Goal: Communication & Community: Answer question/provide support

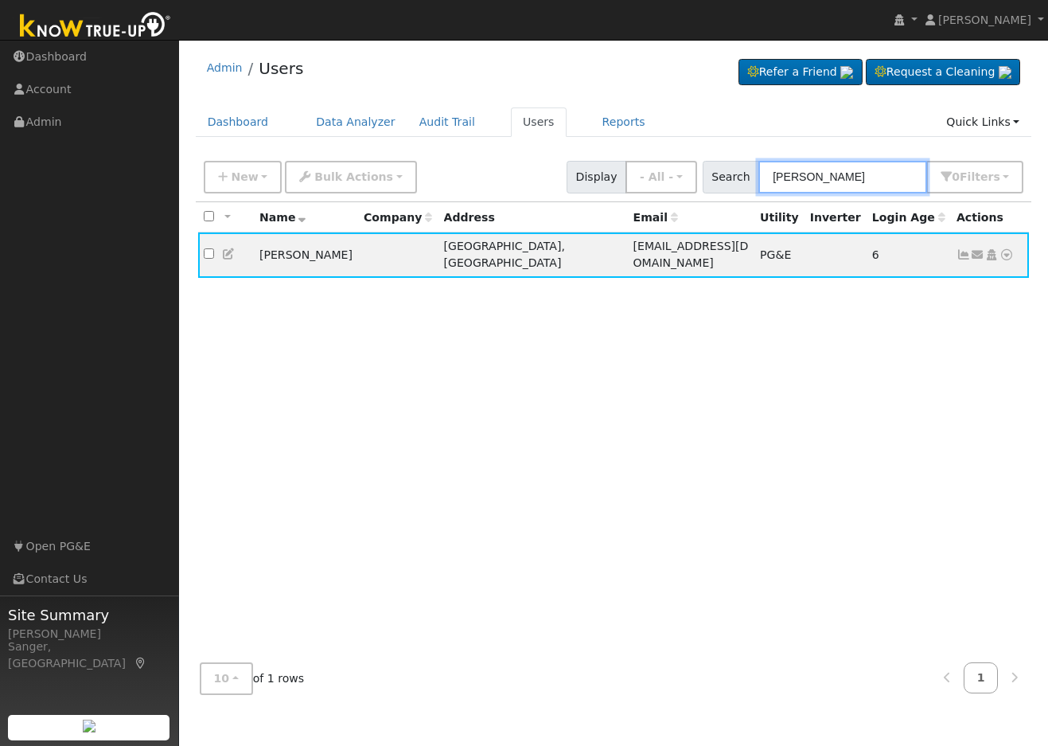
drag, startPoint x: 898, startPoint y: 176, endPoint x: 721, endPoint y: 183, distance: 176.8
click at [721, 183] on div "Search [PERSON_NAME] 0 Filter s My accounts Role Show - All - Show Leads Admin …" at bounding box center [863, 177] width 321 height 33
paste input "[PERSON_NAME]"
type input "[PERSON_NAME]"
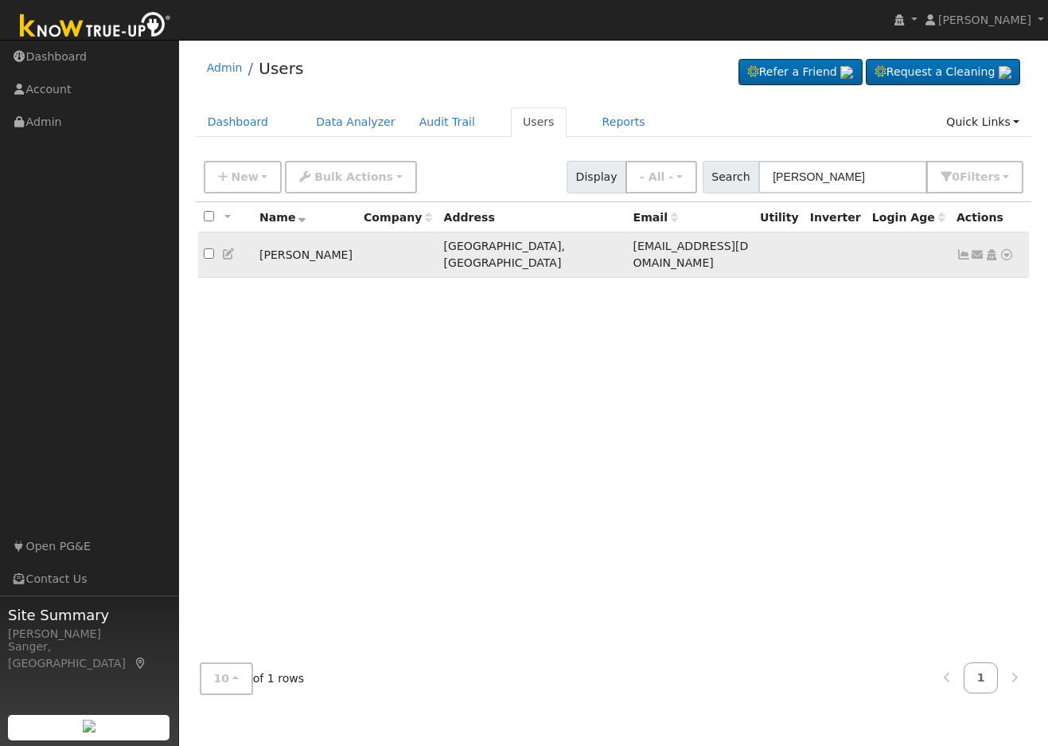
click at [227, 248] on icon at bounding box center [229, 253] width 14 height 11
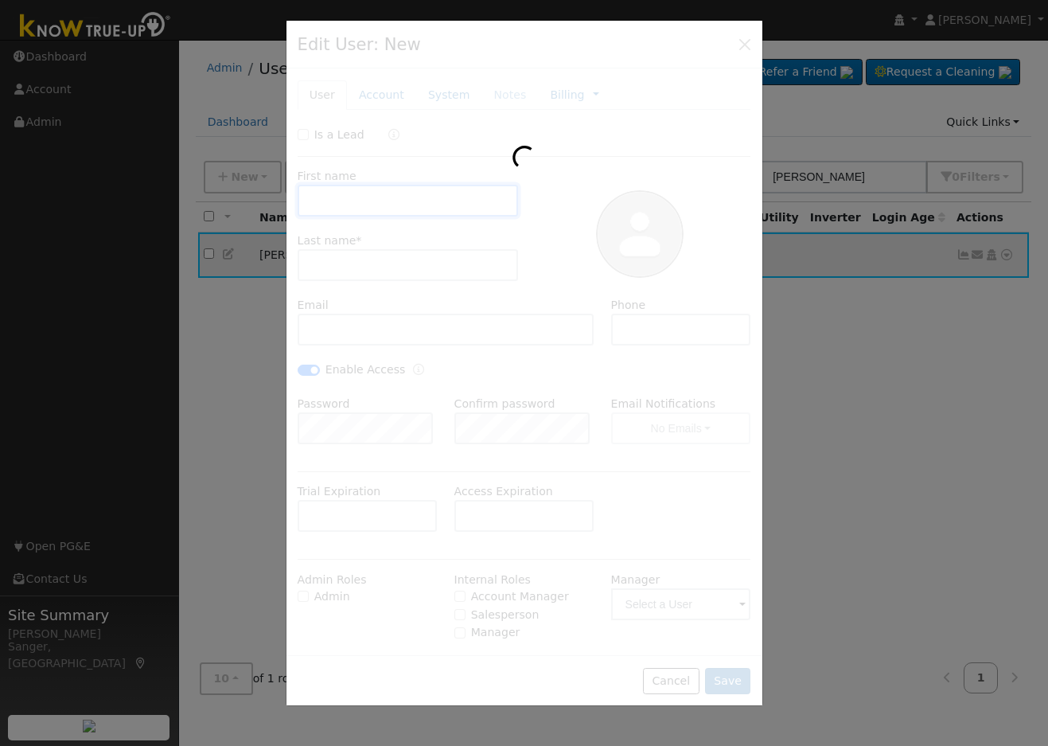
type input "[PERSON_NAME]"
type input "[EMAIL_ADDRESS][DOMAIN_NAME]"
type input "[PHONE_NUMBER]"
checkbox input "true"
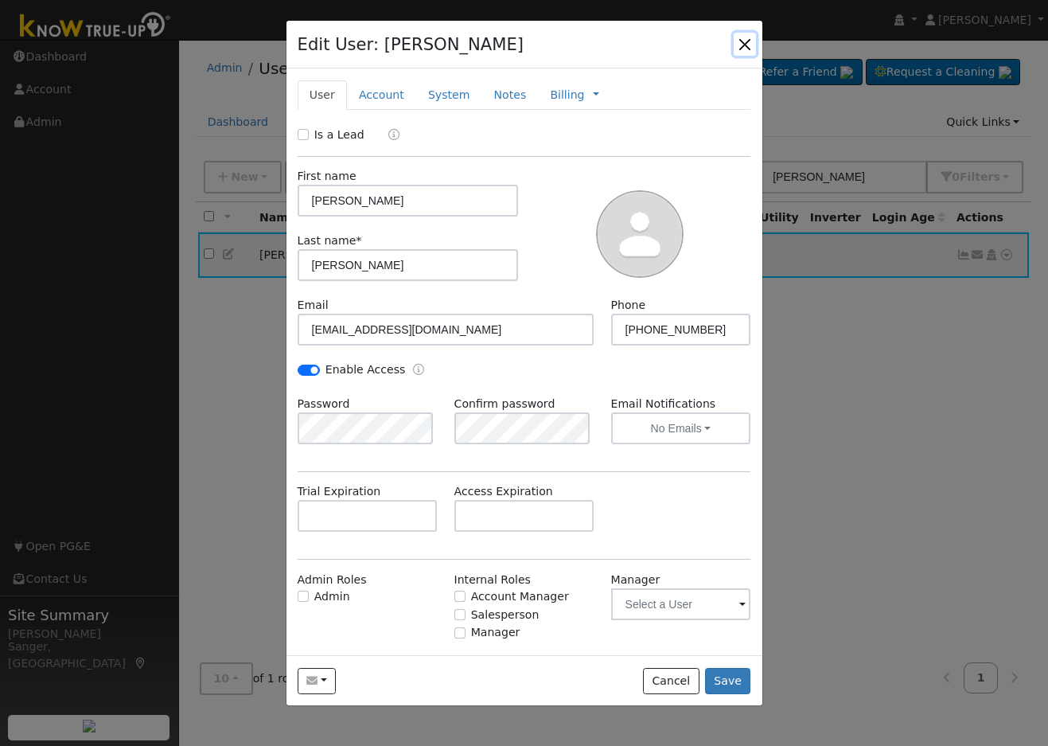
click at [748, 41] on button "button" at bounding box center [745, 44] width 22 height 22
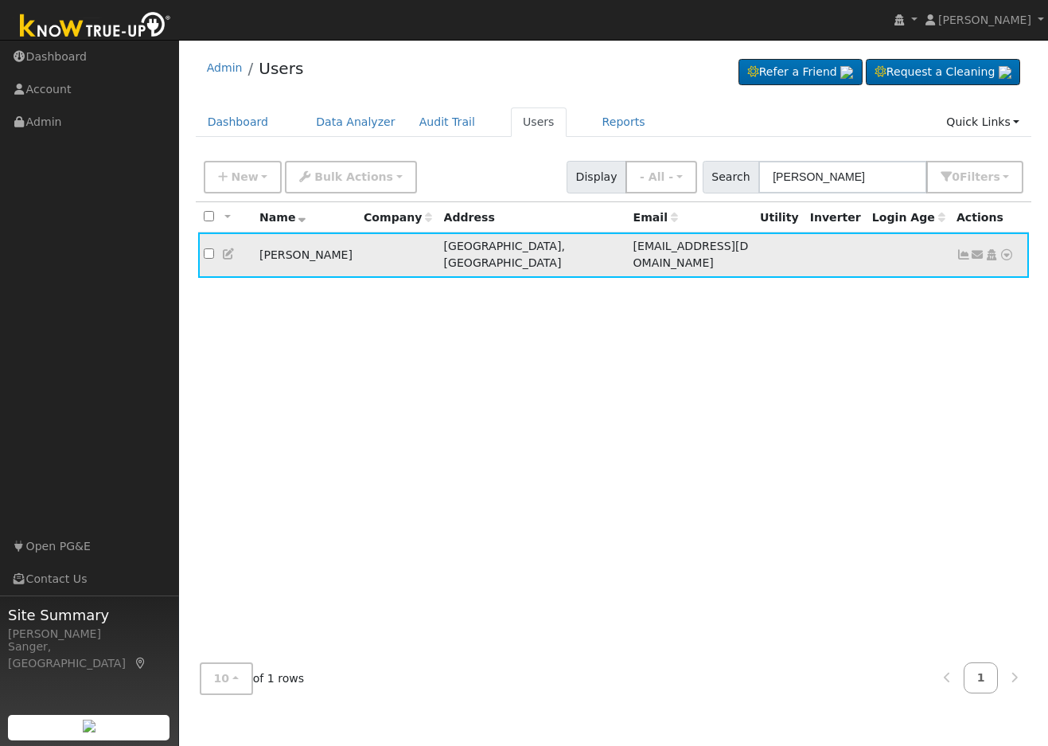
click at [1003, 249] on icon at bounding box center [1006, 254] width 14 height 11
click at [746, 370] on div "All None All on page None on page Name Company Address Email Utility Inverter L…" at bounding box center [614, 425] width 836 height 447
click at [974, 249] on icon at bounding box center [978, 254] width 14 height 11
click at [926, 275] on link "Send Email..." at bounding box center [928, 282] width 111 height 22
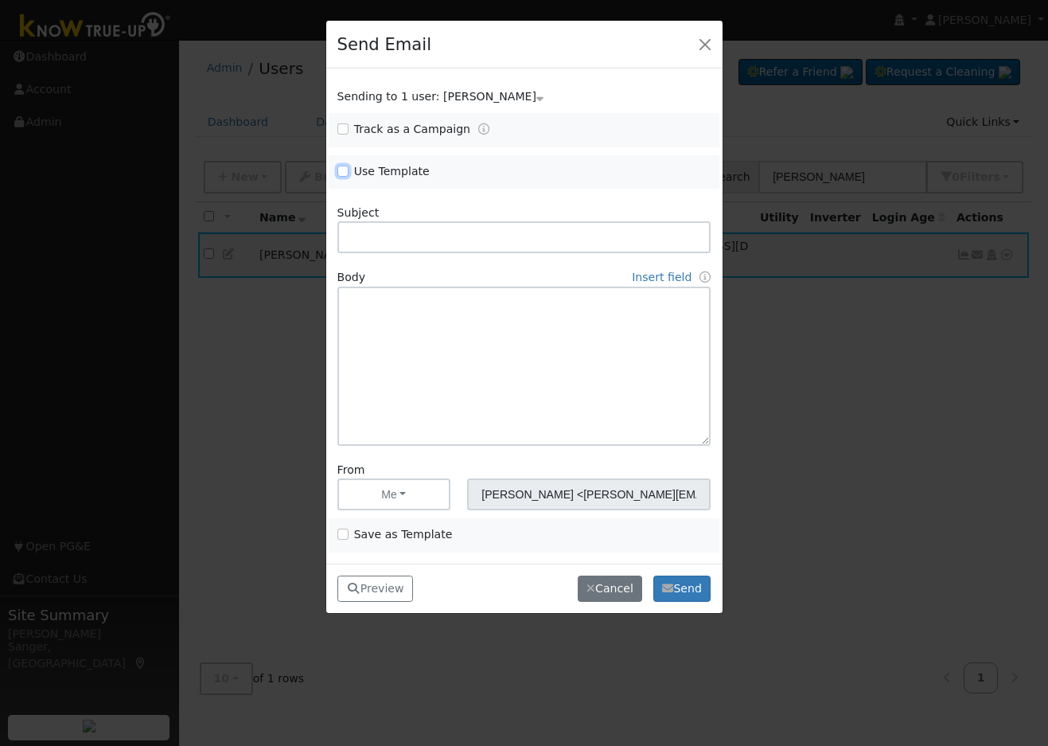
click at [341, 169] on input "Use Template" at bounding box center [342, 170] width 11 height 11
checkbox input "true"
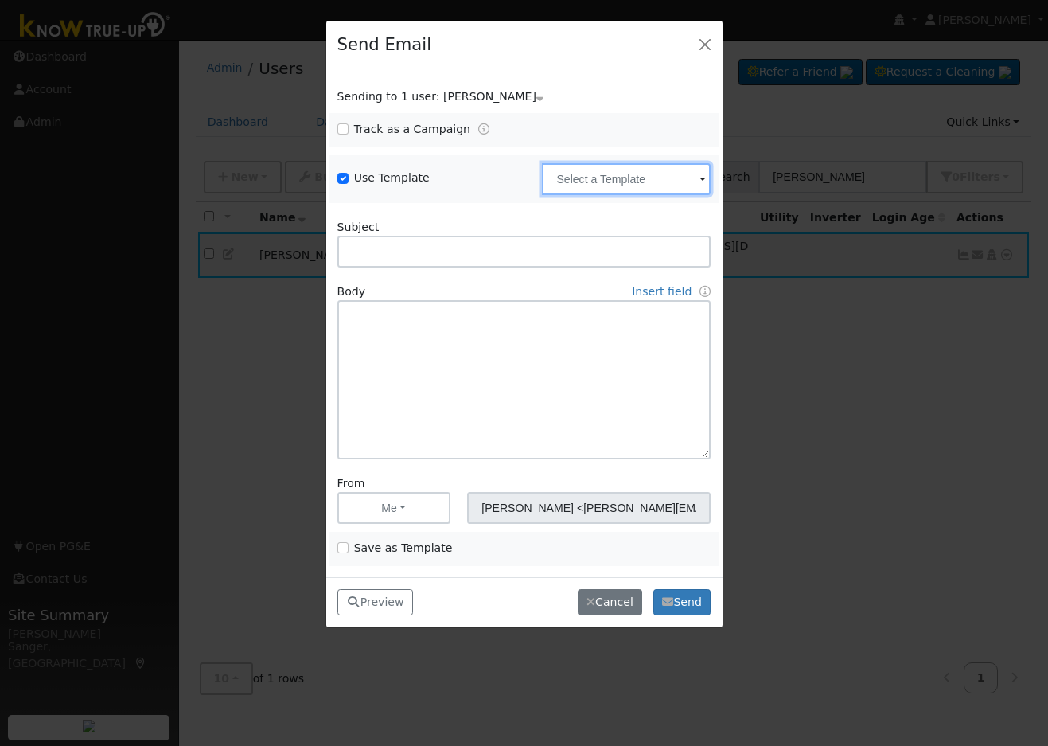
click at [633, 181] on input "text" at bounding box center [626, 179] width 169 height 32
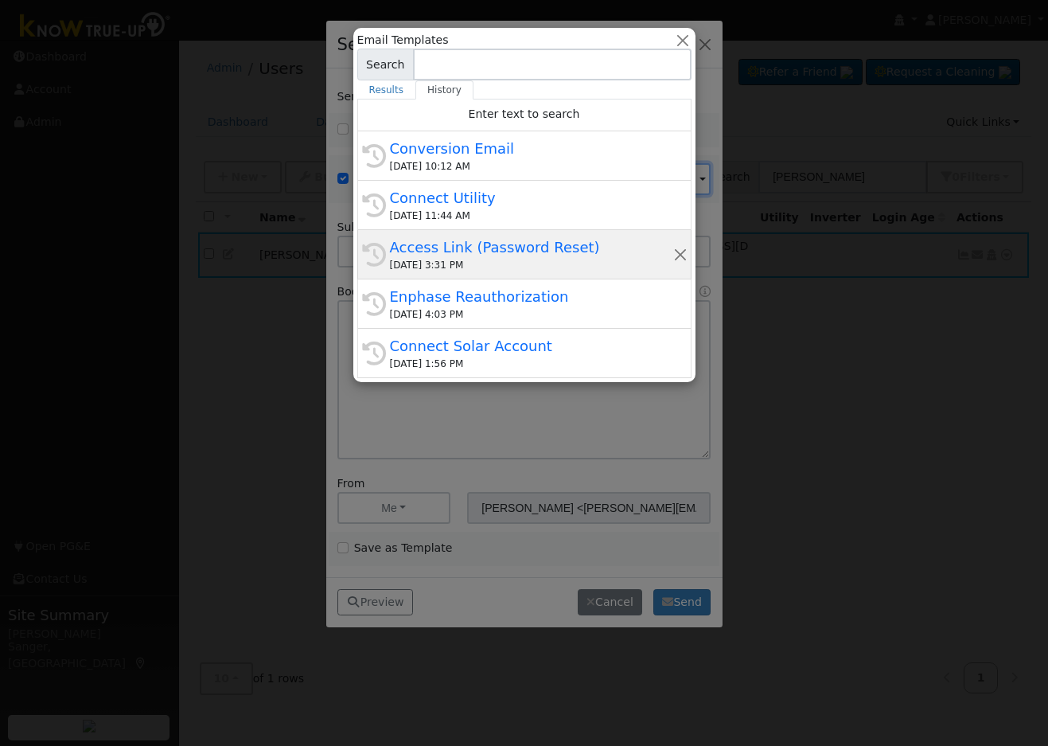
click at [486, 259] on div "[DATE] 3:31 PM" at bounding box center [531, 265] width 283 height 14
type input "Access Link (Password Reset)"
type input "Know True-Up Access Link (Password Reset)"
type textarea "Dear {user_fname}, Here is a link to access Know True-Up. You will be asked to …"
type input "Know True-Up <[EMAIL_ADDRESS][DOMAIN_NAME]>"
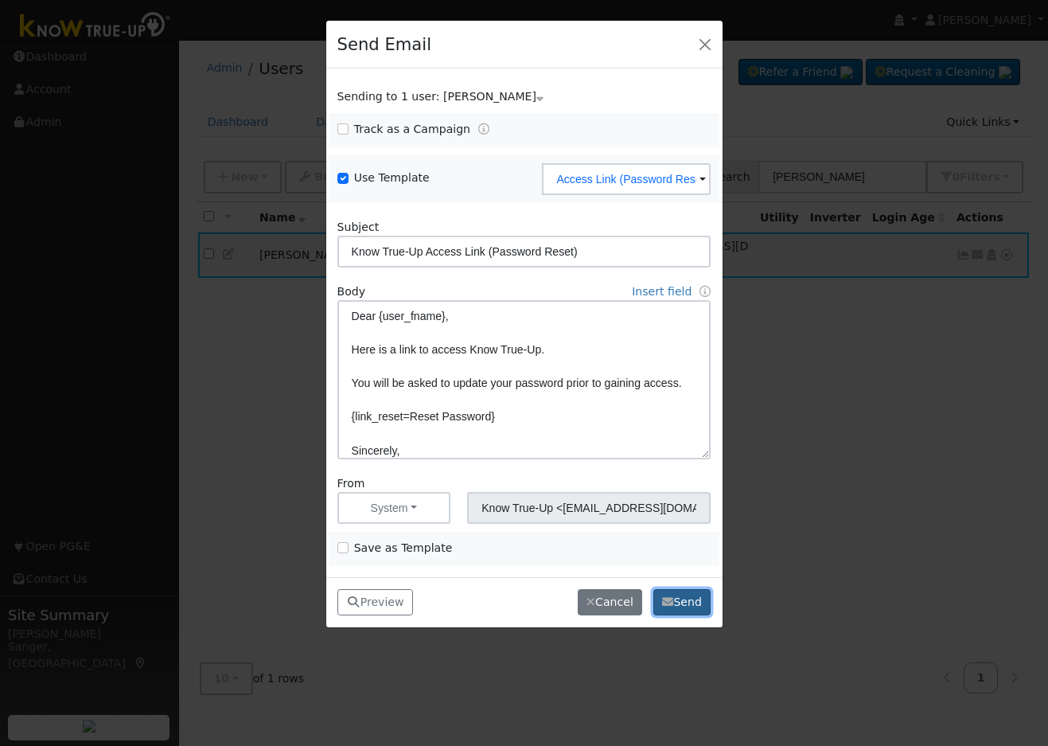
click at [684, 601] on button "Send" at bounding box center [682, 602] width 58 height 27
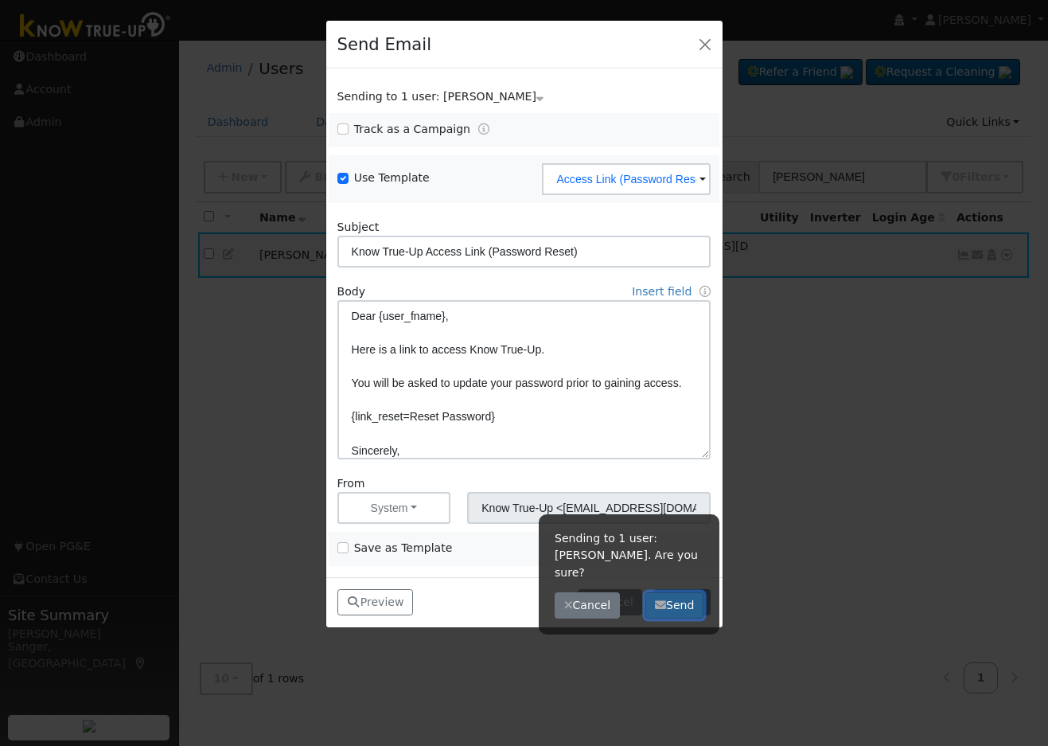
click at [677, 592] on button "Send" at bounding box center [674, 605] width 58 height 27
